Goal: Find specific page/section: Find specific page/section

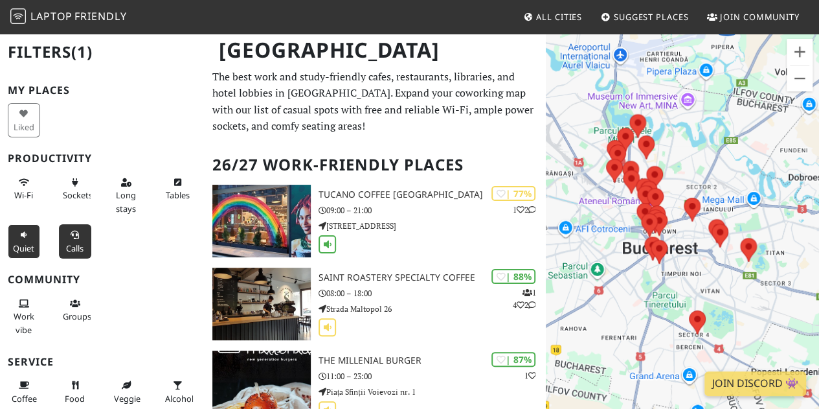
click at [69, 247] on span "Calls" at bounding box center [74, 248] width 17 height 12
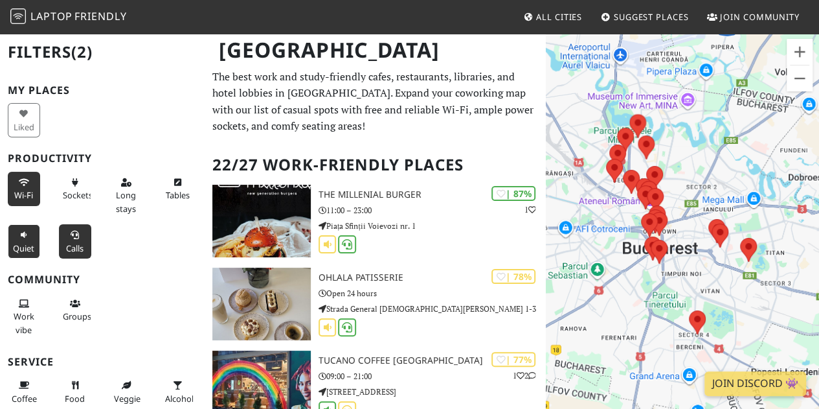
click at [21, 197] on span "Wi-Fi" at bounding box center [23, 195] width 19 height 12
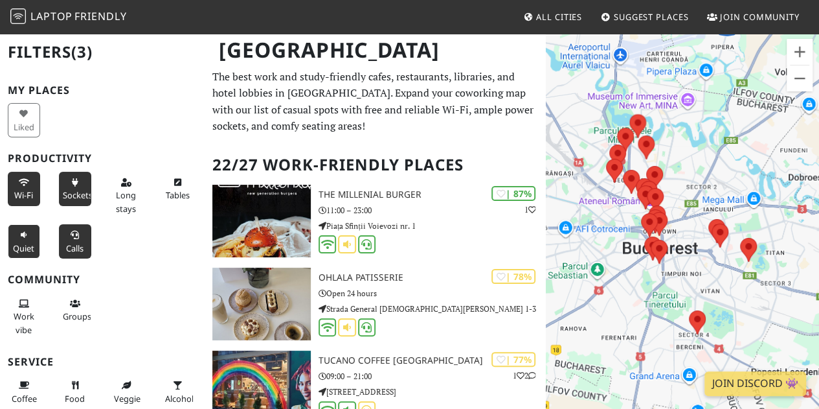
click at [69, 186] on button "Sockets" at bounding box center [75, 189] width 32 height 34
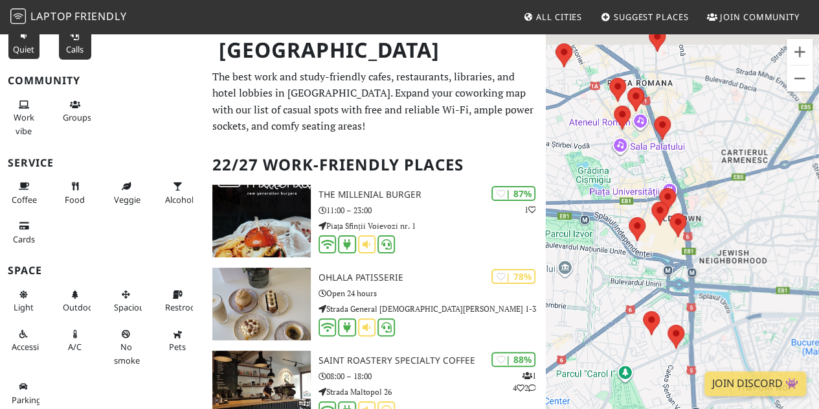
drag, startPoint x: 625, startPoint y: 140, endPoint x: 828, endPoint y: 247, distance: 228.8
click at [818, 247] on html "Laptop Friendly All Cities Suggest Places Join Community Bucharest Filters (4) …" at bounding box center [409, 204] width 819 height 409
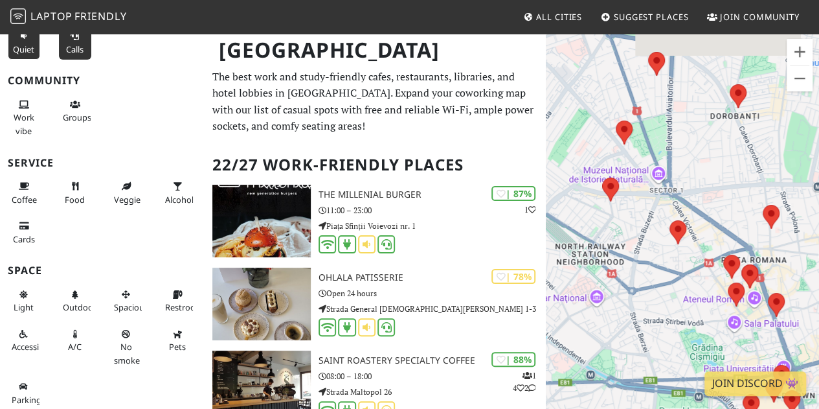
drag, startPoint x: 686, startPoint y: 137, endPoint x: 794, endPoint y: 297, distance: 193.6
click at [794, 297] on div at bounding box center [682, 236] width 273 height 409
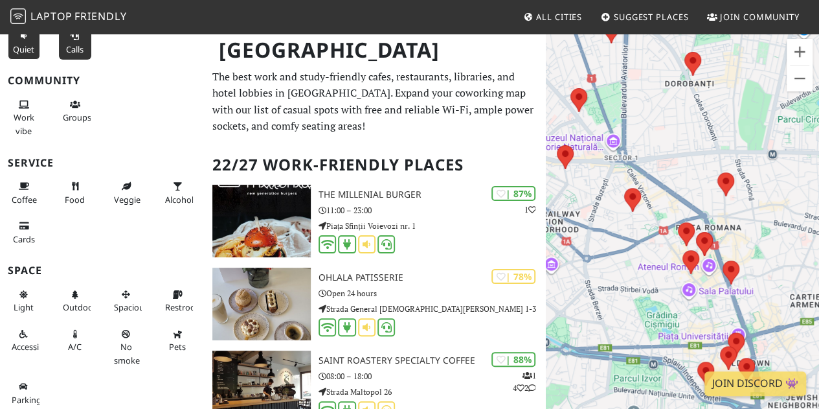
drag, startPoint x: 695, startPoint y: 169, endPoint x: 651, endPoint y: 135, distance: 55.4
click at [651, 135] on div at bounding box center [682, 236] width 273 height 409
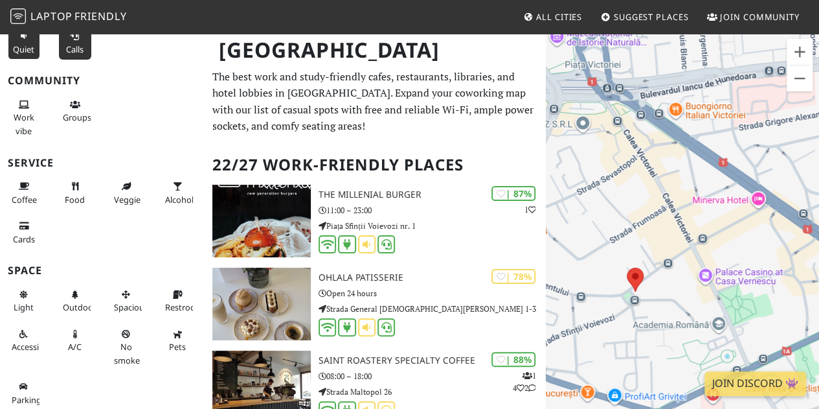
drag, startPoint x: 645, startPoint y: 248, endPoint x: 716, endPoint y: 112, distance: 153.2
click at [716, 112] on div at bounding box center [682, 236] width 273 height 409
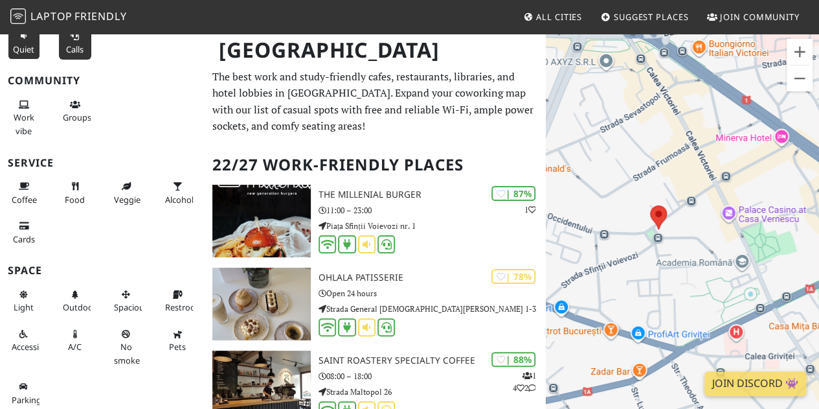
drag, startPoint x: 708, startPoint y: 217, endPoint x: 712, endPoint y: 198, distance: 19.3
click at [712, 198] on div at bounding box center [682, 236] width 273 height 409
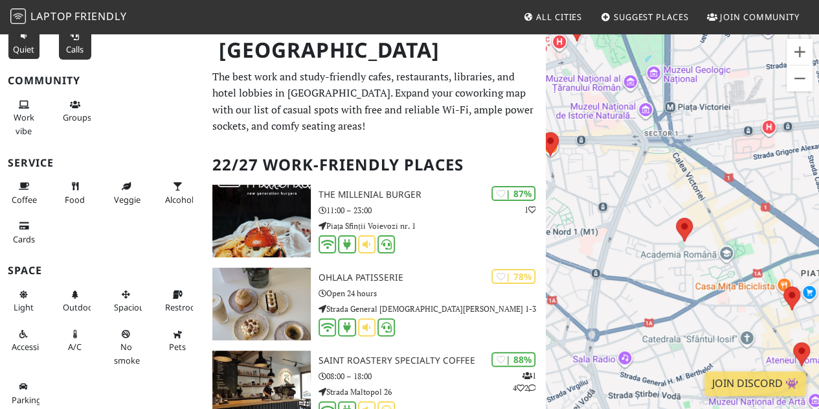
drag, startPoint x: 662, startPoint y: 164, endPoint x: 764, endPoint y: 198, distance: 107.3
click at [764, 198] on div at bounding box center [682, 236] width 273 height 409
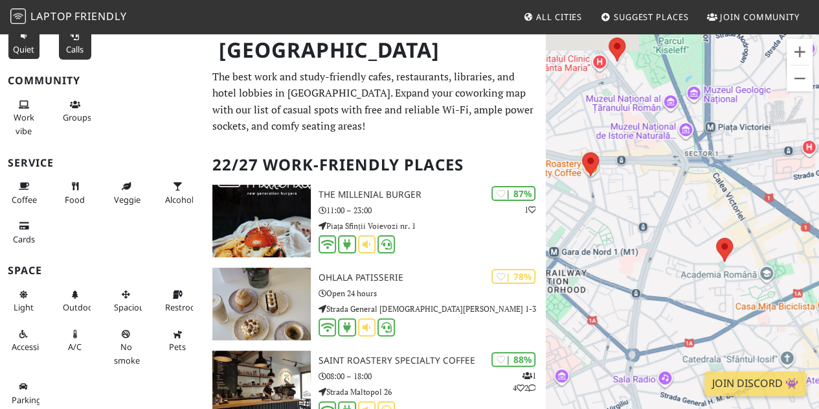
drag, startPoint x: 681, startPoint y: 193, endPoint x: 745, endPoint y: 227, distance: 72.1
click at [745, 227] on div at bounding box center [682, 236] width 273 height 409
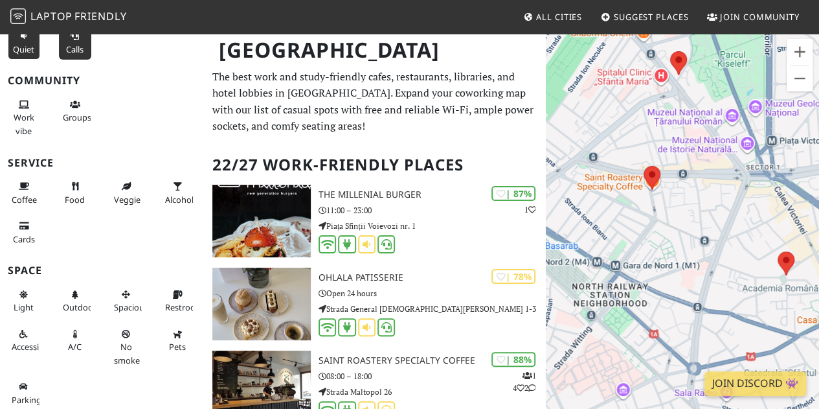
click at [73, 47] on span "Calls" at bounding box center [74, 49] width 17 height 12
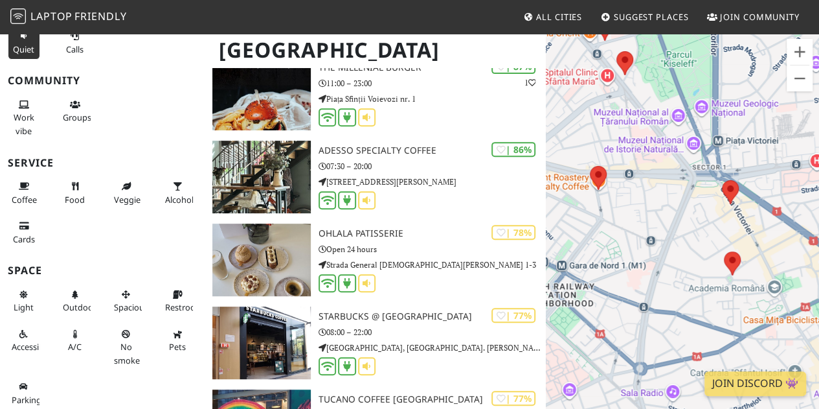
scroll to position [324, 0]
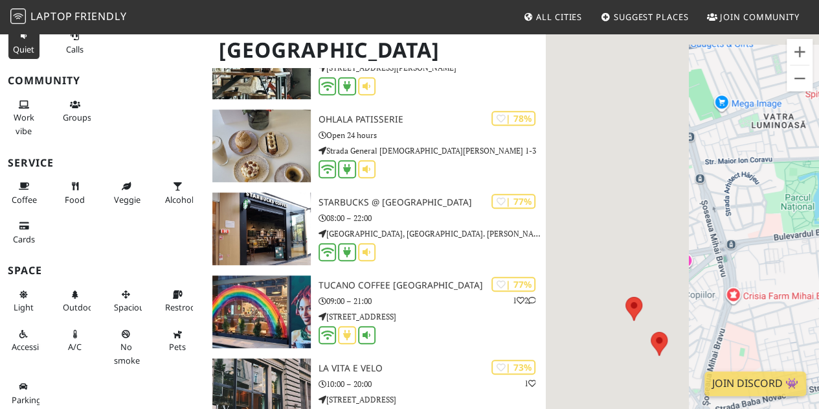
drag, startPoint x: 656, startPoint y: 190, endPoint x: 724, endPoint y: 247, distance: 87.8
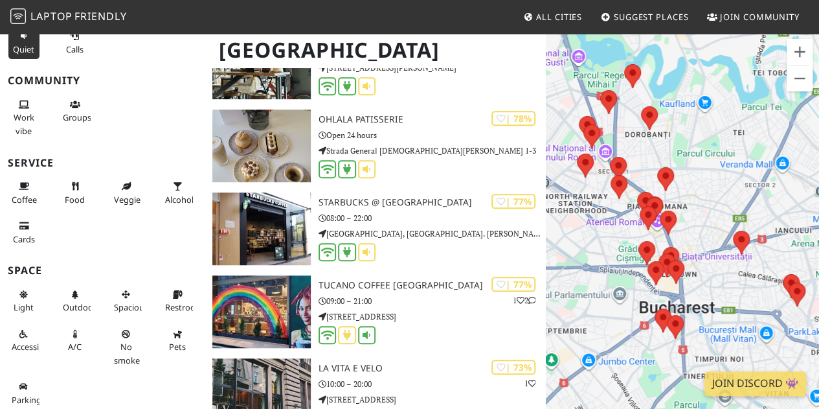
drag, startPoint x: 607, startPoint y: 195, endPoint x: 752, endPoint y: 261, distance: 159.9
click at [752, 261] on div at bounding box center [682, 236] width 273 height 409
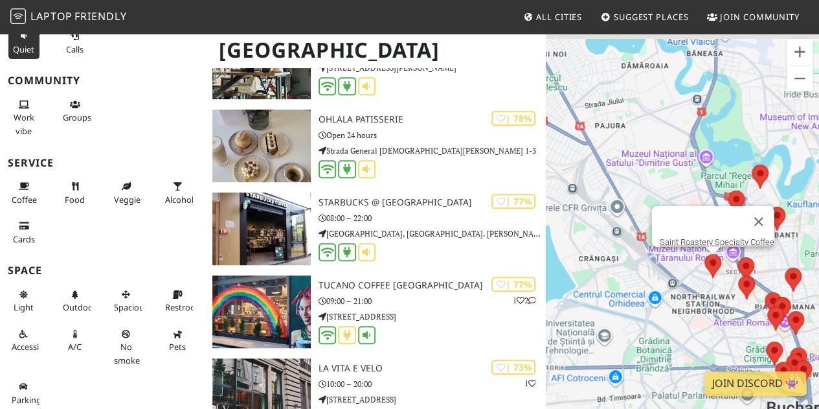
drag, startPoint x: 571, startPoint y: 169, endPoint x: 711, endPoint y: 261, distance: 167.9
click at [704, 254] on area at bounding box center [704, 254] width 0 height 0
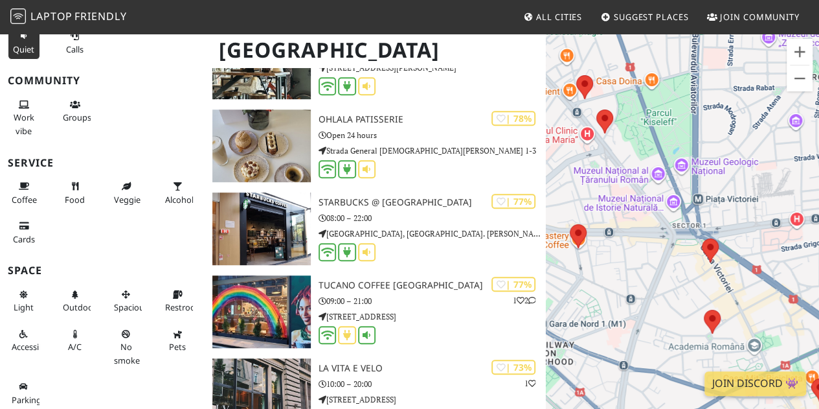
drag, startPoint x: 739, startPoint y: 286, endPoint x: 623, endPoint y: 186, distance: 152.9
click at [623, 186] on div at bounding box center [682, 236] width 273 height 409
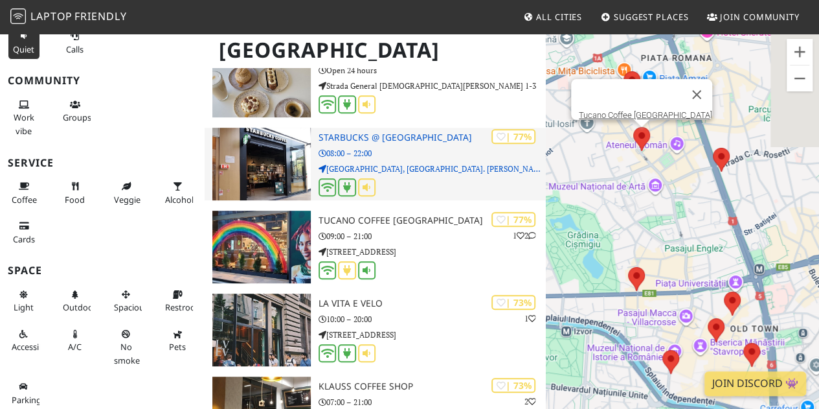
scroll to position [0, 0]
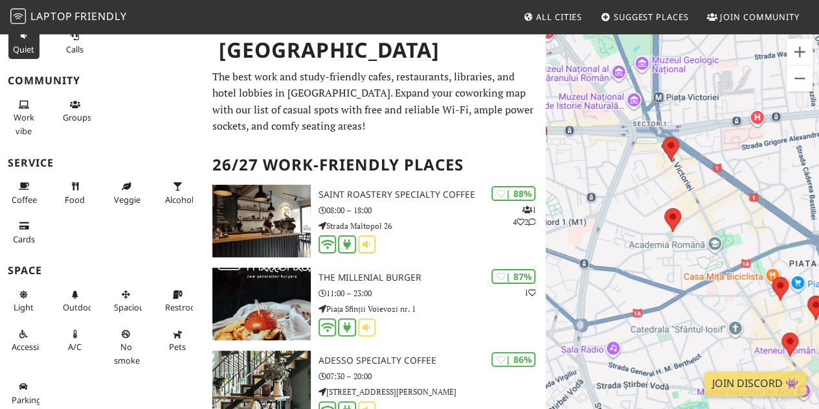
drag, startPoint x: 739, startPoint y: 218, endPoint x: 616, endPoint y: 207, distance: 123.6
click at [614, 211] on div at bounding box center [682, 236] width 273 height 409
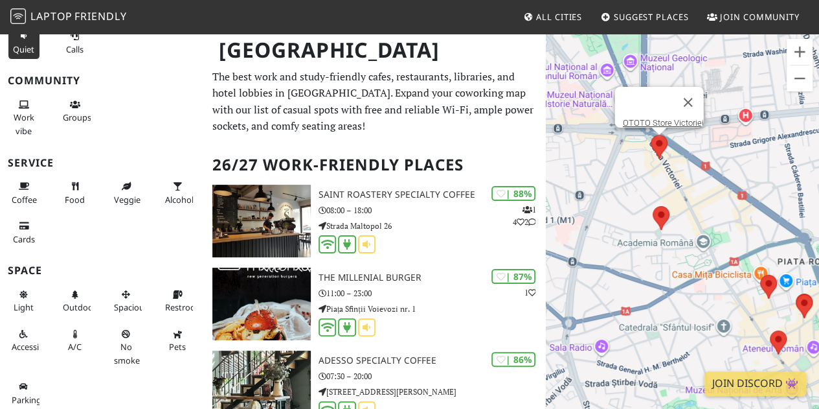
click at [651, 135] on area at bounding box center [651, 135] width 0 height 0
click at [669, 118] on link "OTOTO Store Victoriei" at bounding box center [663, 123] width 81 height 10
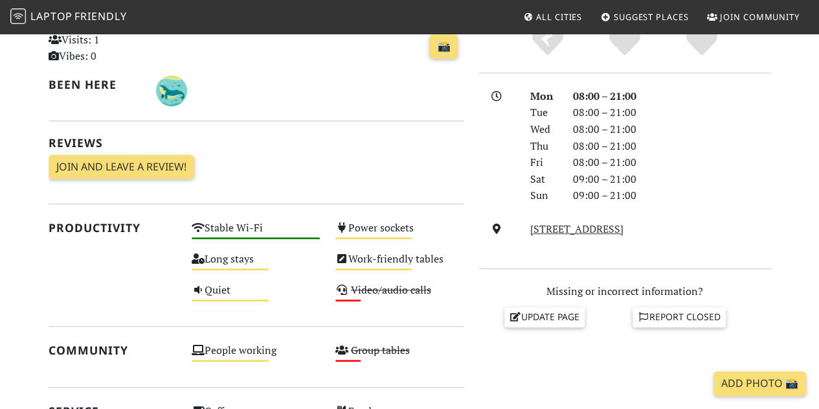
scroll to position [313, 0]
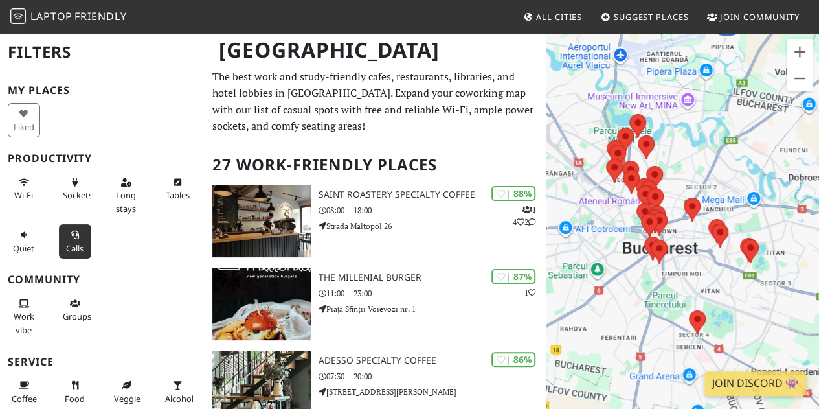
click at [73, 247] on span "Calls" at bounding box center [74, 248] width 17 height 12
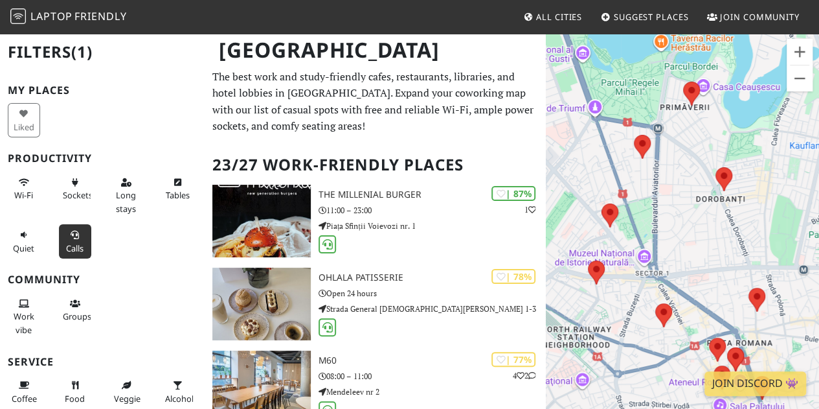
drag, startPoint x: 695, startPoint y: 161, endPoint x: 803, endPoint y: 197, distance: 114.2
click at [803, 197] on div at bounding box center [682, 236] width 273 height 409
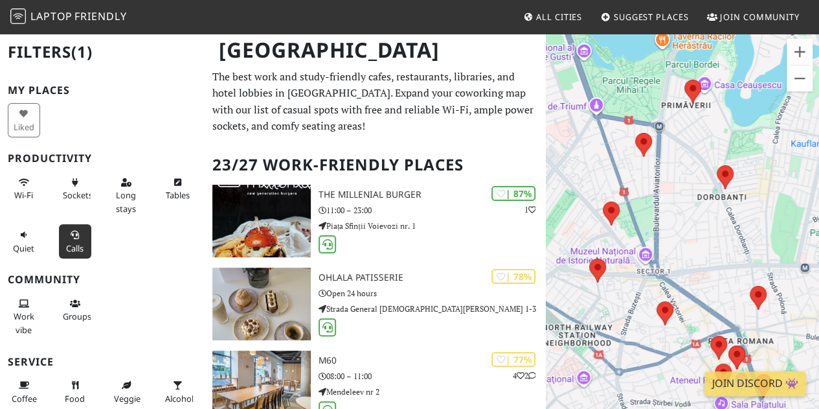
drag, startPoint x: 712, startPoint y: 263, endPoint x: 726, endPoint y: 212, distance: 53.7
click at [729, 210] on div at bounding box center [682, 236] width 273 height 409
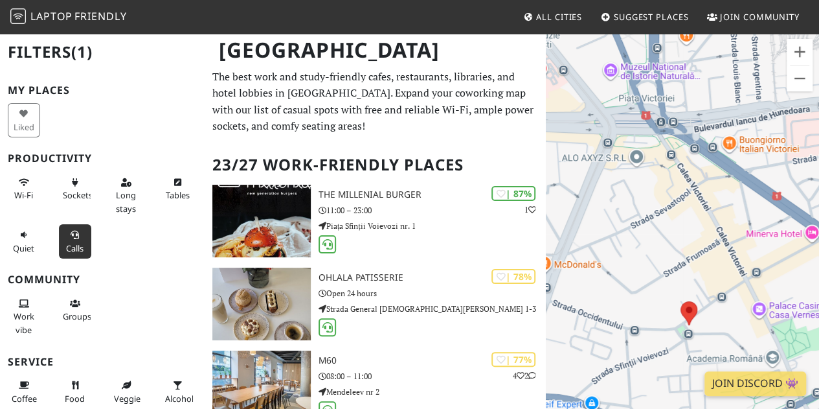
drag, startPoint x: 672, startPoint y: 253, endPoint x: 681, endPoint y: 282, distance: 30.5
click at [681, 282] on div at bounding box center [682, 236] width 273 height 409
click at [25, 242] on span "Quiet" at bounding box center [23, 248] width 21 height 12
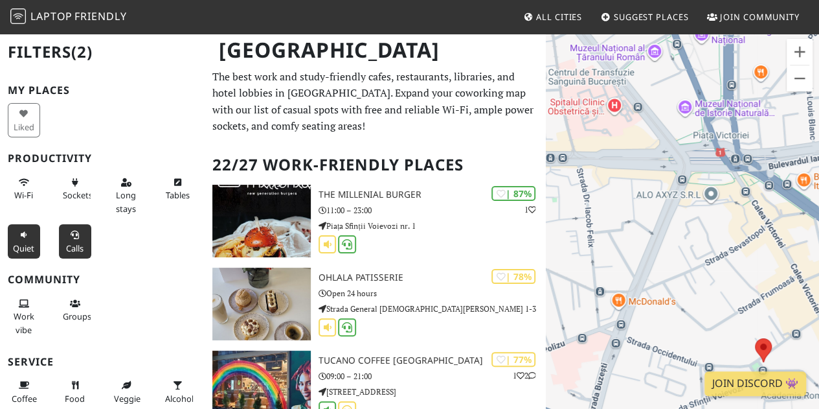
drag, startPoint x: 675, startPoint y: 203, endPoint x: 763, endPoint y: 236, distance: 94.9
click at [763, 236] on div at bounding box center [682, 236] width 273 height 409
